Goal: Check status: Check status

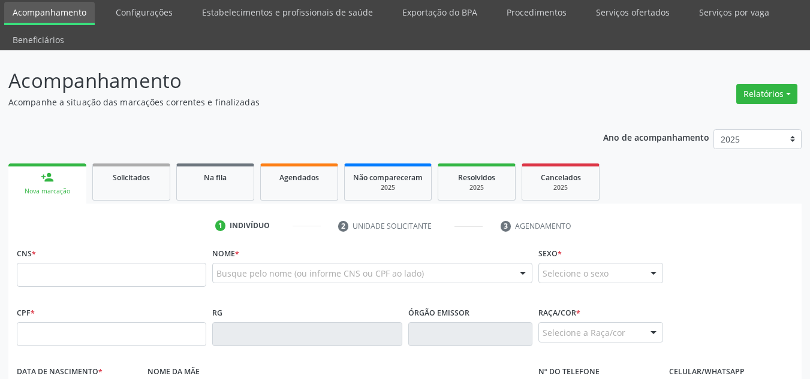
scroll to position [60, 0]
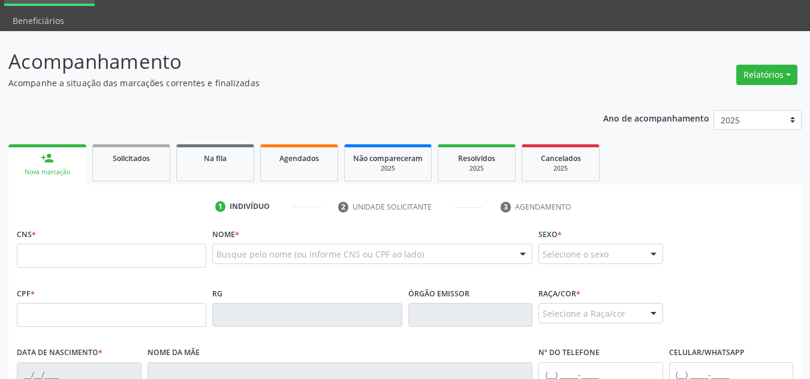
click at [125, 162] on span "Solicitados" at bounding box center [131, 158] width 37 height 10
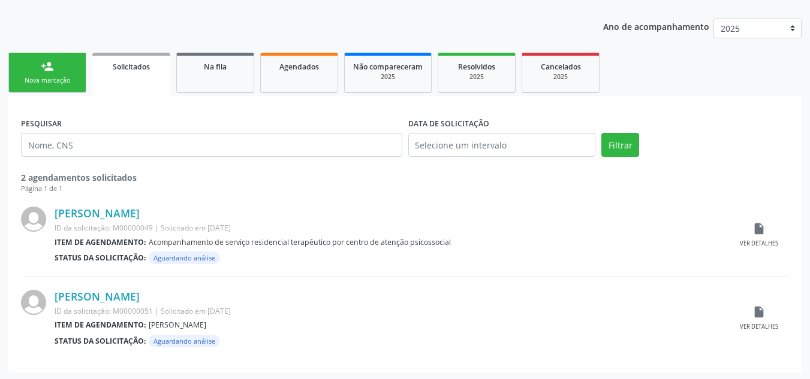
scroll to position [153, 0]
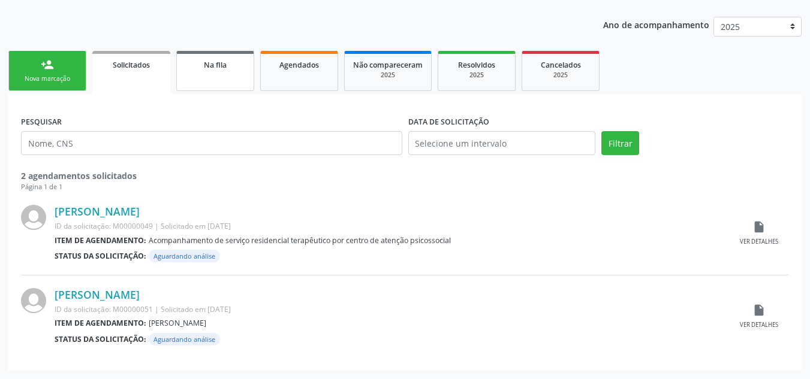
click at [200, 76] on link "Na fila" at bounding box center [215, 71] width 78 height 40
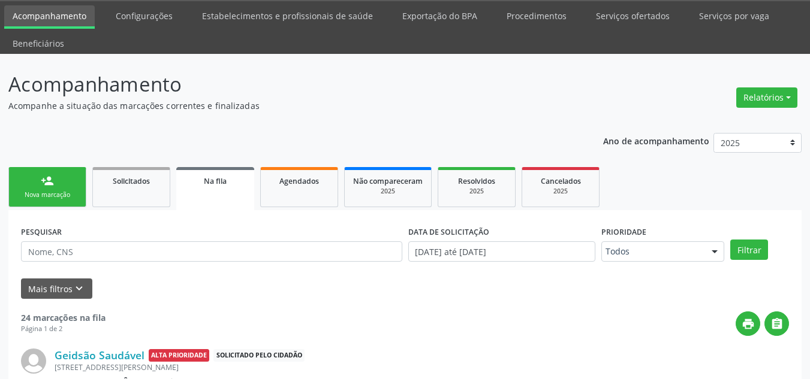
scroll to position [34, 0]
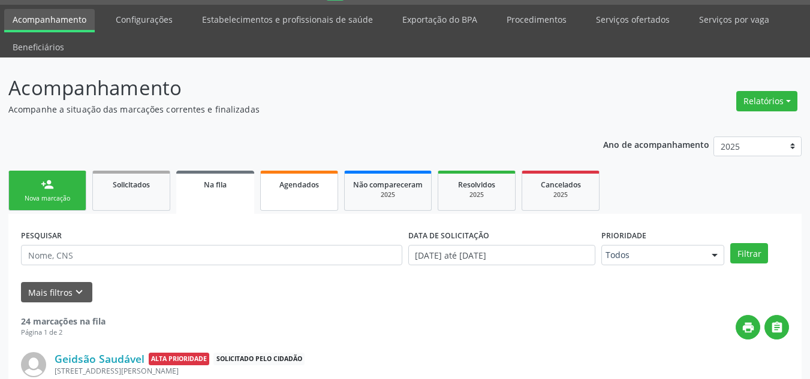
click at [300, 185] on span "Agendados" at bounding box center [299, 185] width 40 height 10
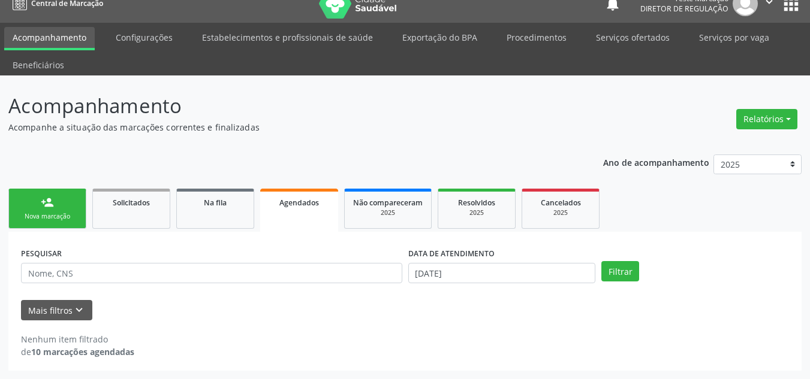
scroll to position [16, 0]
click at [399, 211] on div "2025" at bounding box center [388, 213] width 70 height 9
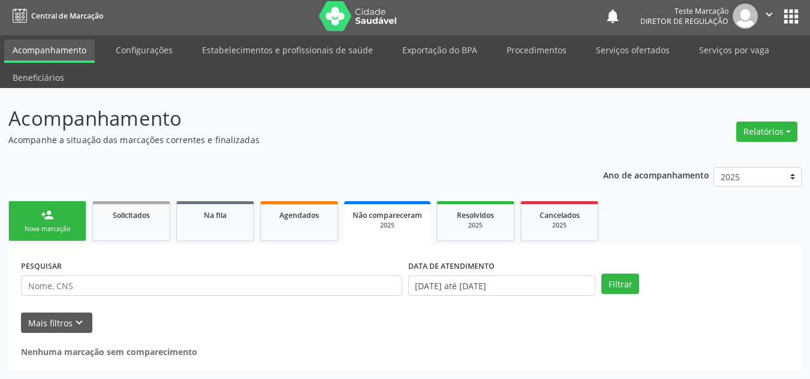
scroll to position [3, 0]
click at [288, 222] on link "Agendados" at bounding box center [299, 221] width 78 height 40
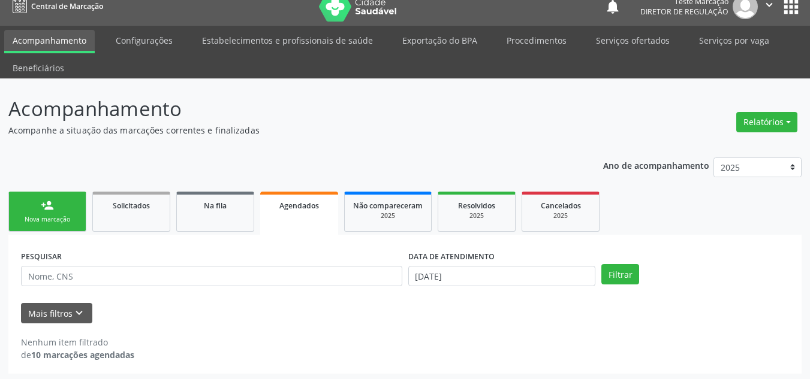
scroll to position [16, 0]
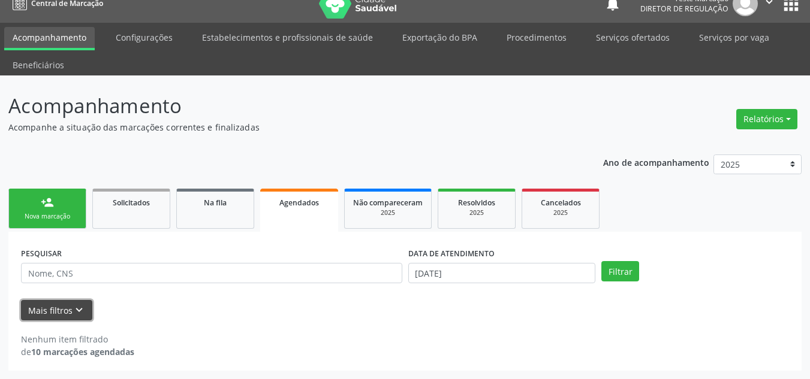
click at [79, 309] on icon "keyboard_arrow_down" at bounding box center [79, 310] width 13 height 13
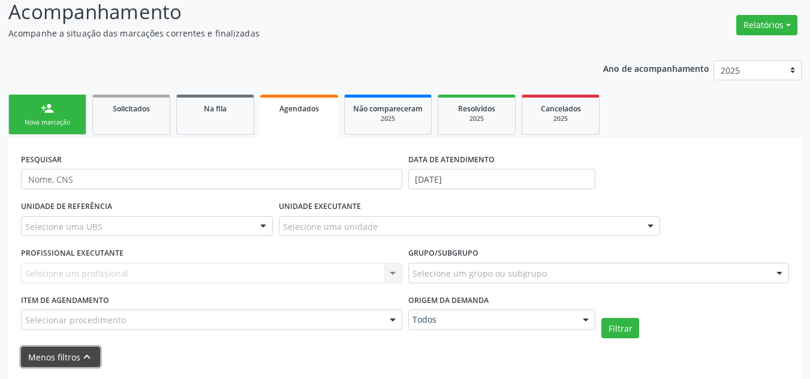
scroll to position [120, 0]
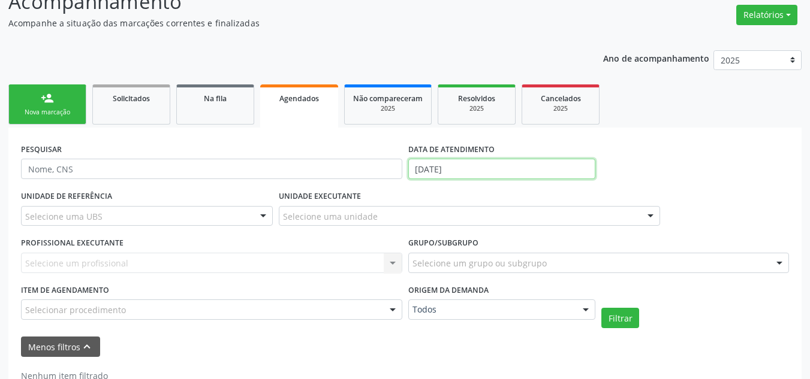
click at [438, 168] on input "[DATE]" at bounding box center [502, 169] width 188 height 20
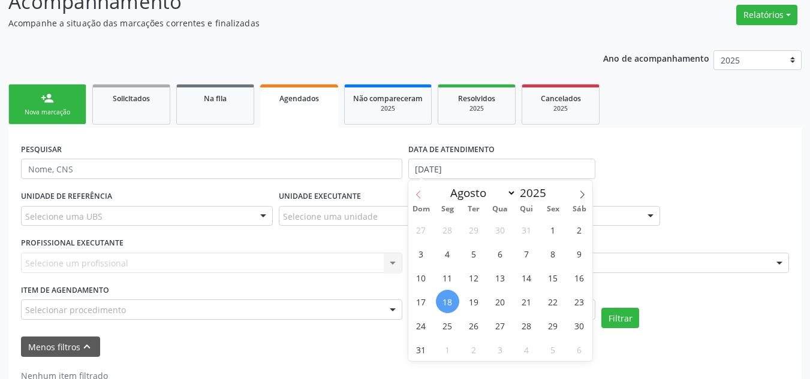
click at [417, 192] on icon at bounding box center [418, 195] width 8 height 8
click at [417, 193] on icon at bounding box center [418, 195] width 8 height 8
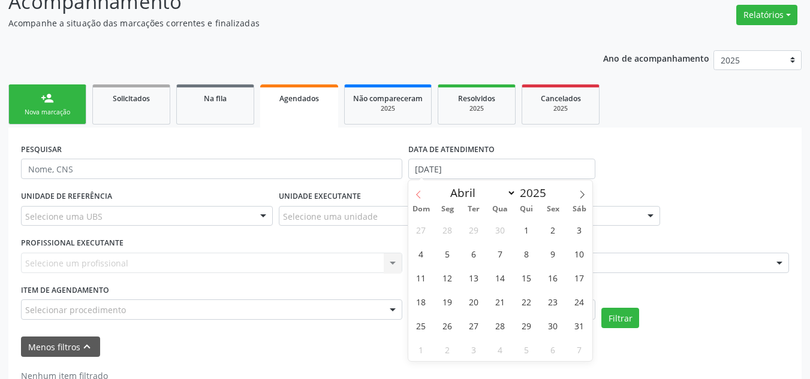
select select "2"
click at [581, 231] on span "1" at bounding box center [579, 229] width 23 height 23
type input "[DATE]"
click at [585, 193] on icon at bounding box center [582, 195] width 8 height 8
click at [415, 194] on icon at bounding box center [418, 195] width 8 height 8
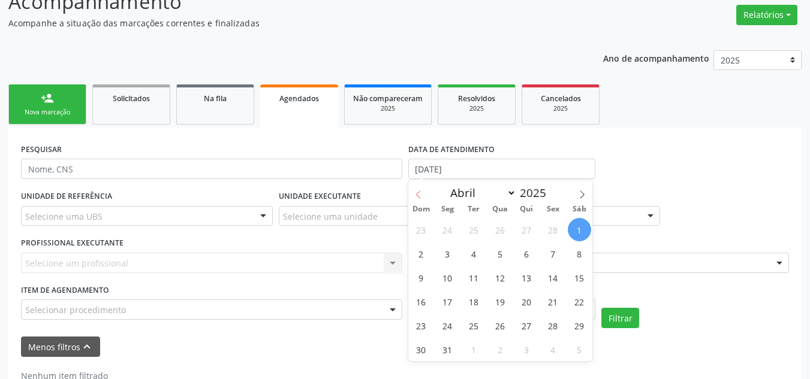
select select "2"
click at [577, 231] on span "1" at bounding box center [579, 229] width 23 height 23
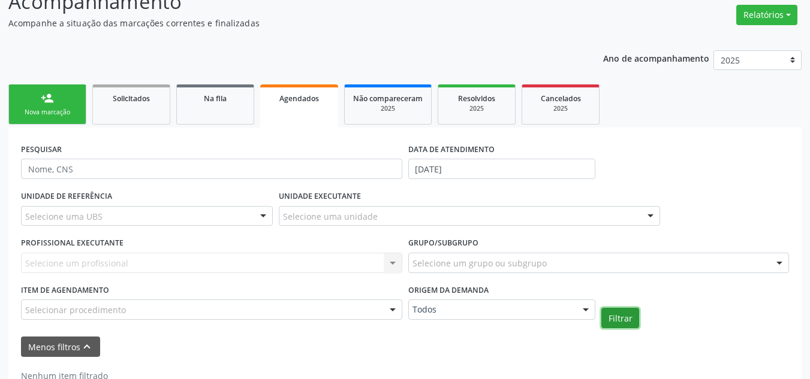
click at [614, 318] on button "Filtrar" at bounding box center [620, 318] width 38 height 20
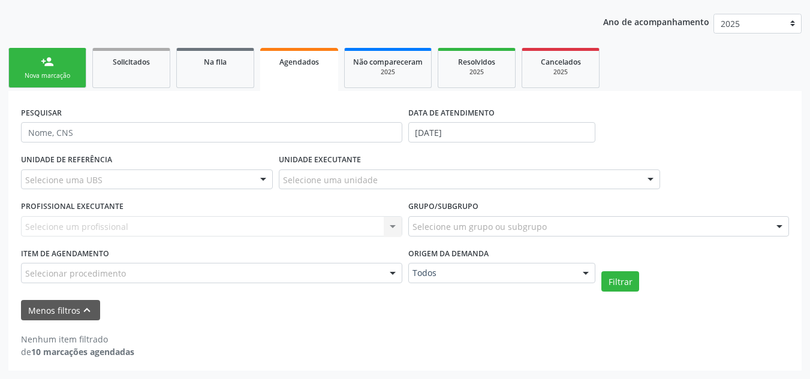
click at [116, 353] on strong "10 marcações agendadas" at bounding box center [82, 351] width 103 height 11
click at [401, 61] on span "Não compareceram" at bounding box center [388, 62] width 70 height 10
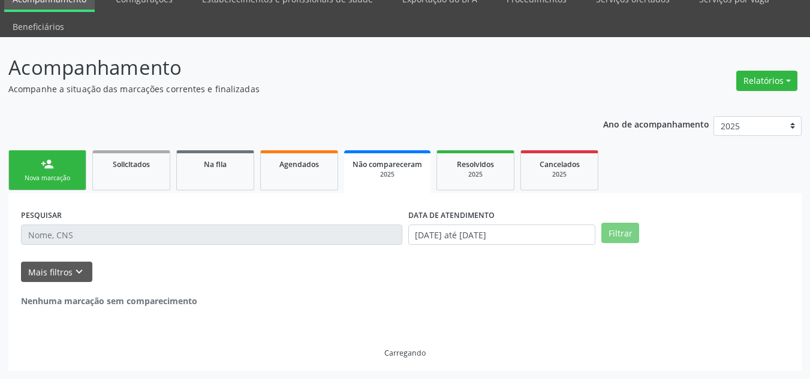
scroll to position [3, 0]
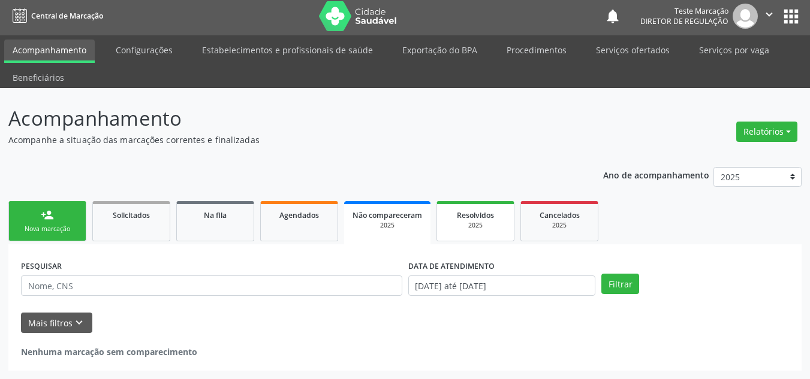
click at [477, 222] on div "2025" at bounding box center [475, 225] width 60 height 9
click at [544, 219] on span "Cancelados" at bounding box center [561, 215] width 40 height 10
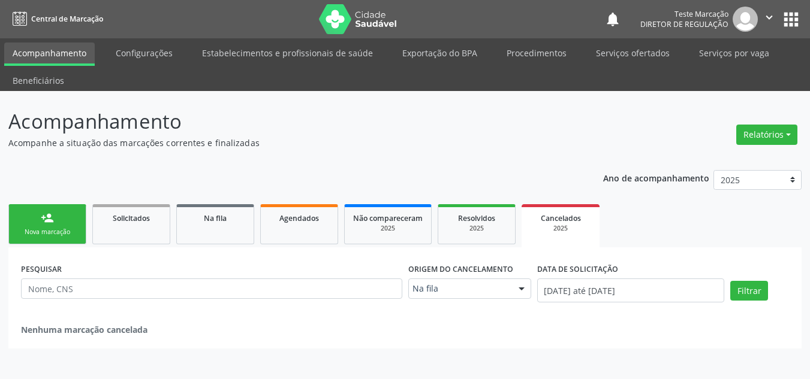
scroll to position [0, 0]
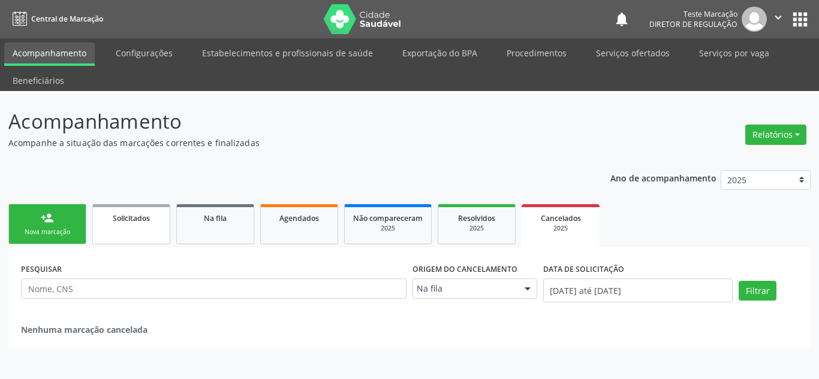
click at [120, 221] on span "Solicitados" at bounding box center [131, 218] width 37 height 10
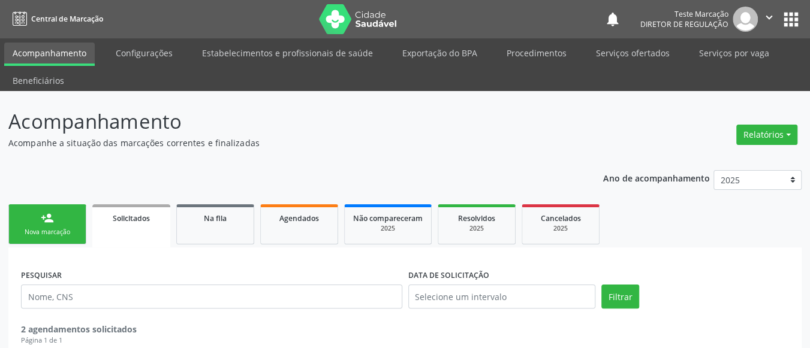
click at [128, 212] on div "Solicitados" at bounding box center [131, 218] width 61 height 13
click at [121, 217] on span "Solicitados" at bounding box center [131, 218] width 37 height 10
click at [203, 230] on link "Na fila" at bounding box center [215, 224] width 78 height 40
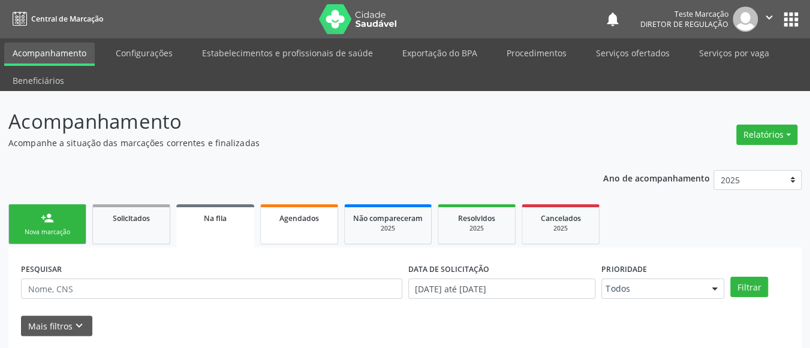
click at [284, 219] on span "Agendados" at bounding box center [299, 218] width 40 height 10
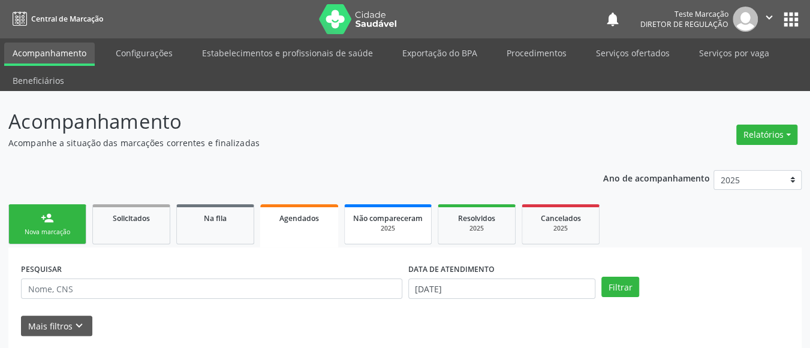
click at [398, 214] on span "Não compareceram" at bounding box center [388, 218] width 70 height 10
click at [460, 231] on div "2025" at bounding box center [475, 228] width 60 height 9
click at [555, 234] on link "Cancelados 2025" at bounding box center [561, 224] width 78 height 40
